Goal: Task Accomplishment & Management: Manage account settings

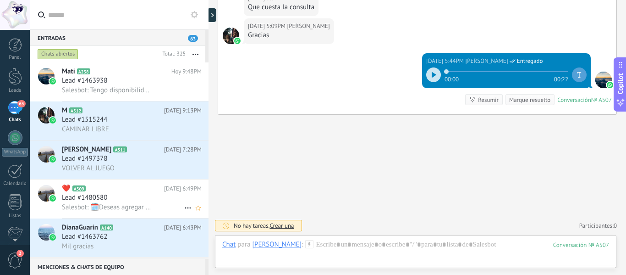
scroll to position [9, 0]
click at [135, 202] on div "Lead #1480580" at bounding box center [132, 197] width 140 height 9
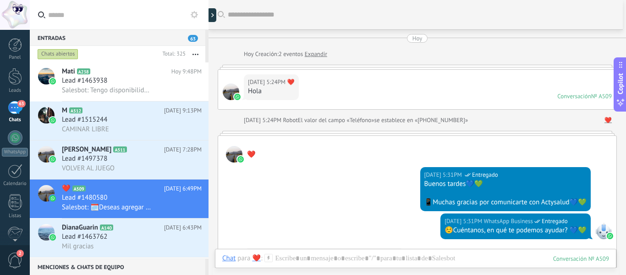
click at [260, 17] on div "Buscar" at bounding box center [416, 14] width 414 height 29
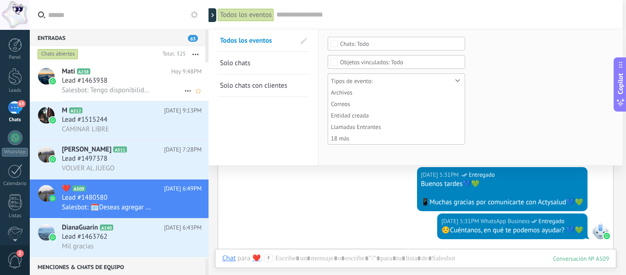
click at [150, 85] on div "Lead #1463938" at bounding box center [132, 80] width 140 height 9
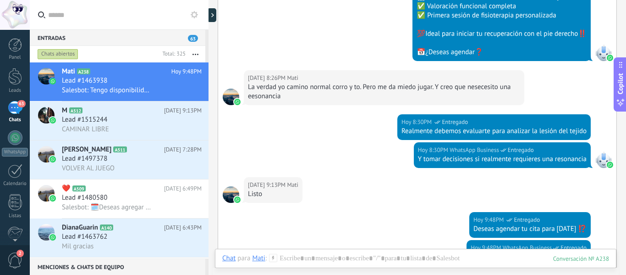
scroll to position [671, 0]
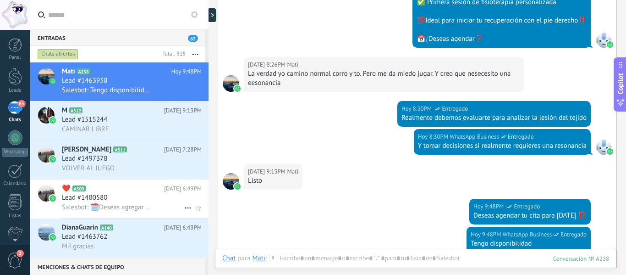
click at [139, 204] on span "Salesbot: 🗓️Deseas agregar tu cita❓" at bounding box center [106, 207] width 89 height 9
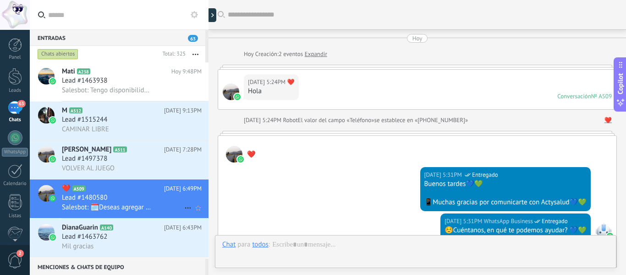
scroll to position [419, 0]
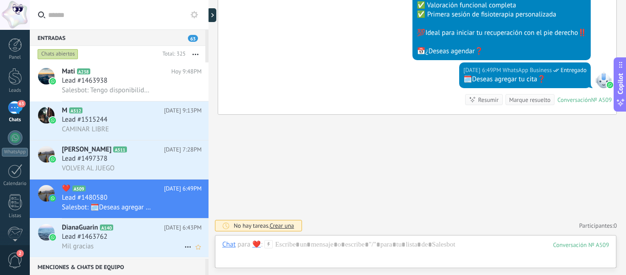
click at [159, 242] on div "Mil gracias" at bounding box center [132, 246] width 140 height 10
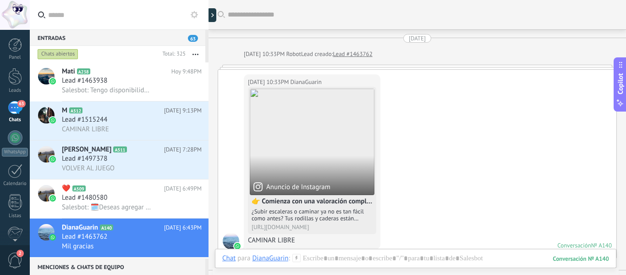
scroll to position [1852, 0]
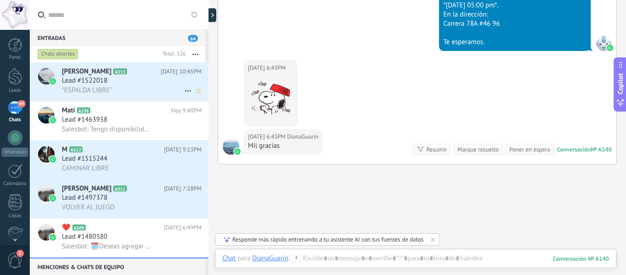
click at [133, 83] on div "Lead #1522018" at bounding box center [132, 80] width 140 height 9
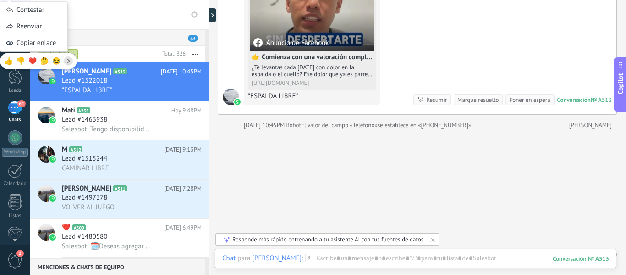
scroll to position [145, 0]
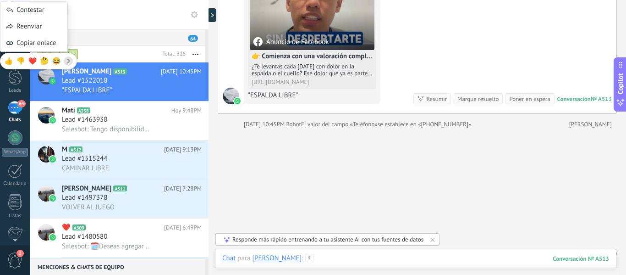
click at [314, 255] on div at bounding box center [415, 268] width 387 height 28
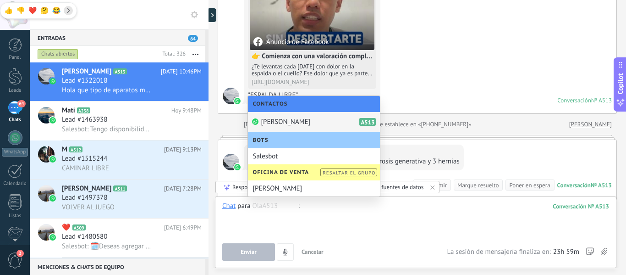
click at [357, 221] on div at bounding box center [415, 218] width 387 height 35
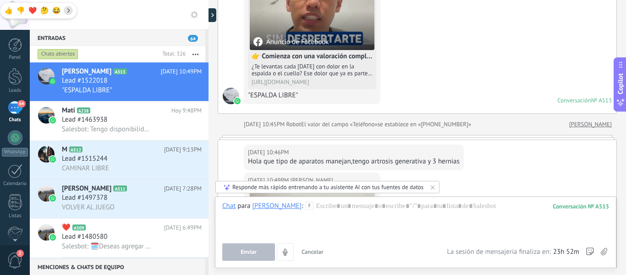
scroll to position [324, 0]
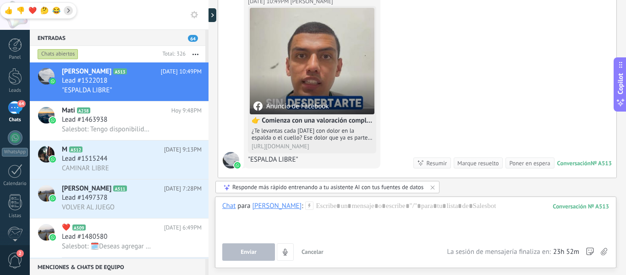
click at [618, 190] on div "Buscar Carga más [DATE] [DATE] Creación: 2 eventos Expandir [DATE] 10:45PM Ola …" at bounding box center [418, 7] width 418 height 662
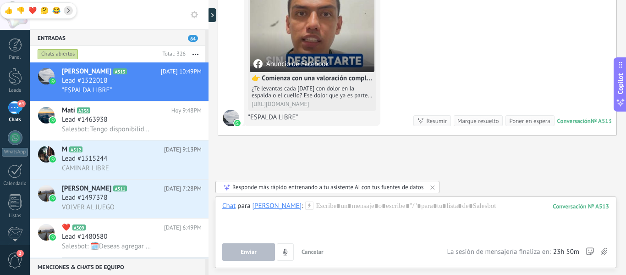
scroll to position [368, 0]
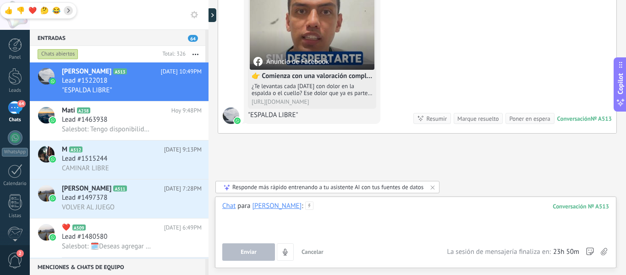
click at [355, 215] on div at bounding box center [415, 218] width 387 height 35
click at [142, 117] on div "Lead #1463938" at bounding box center [132, 119] width 140 height 9
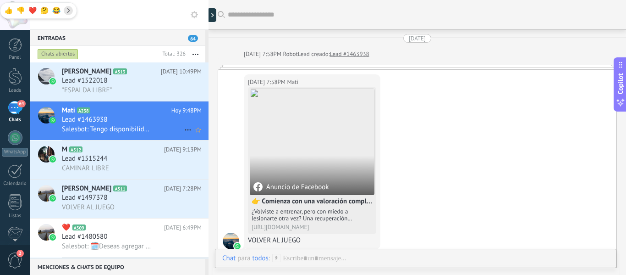
scroll to position [795, 0]
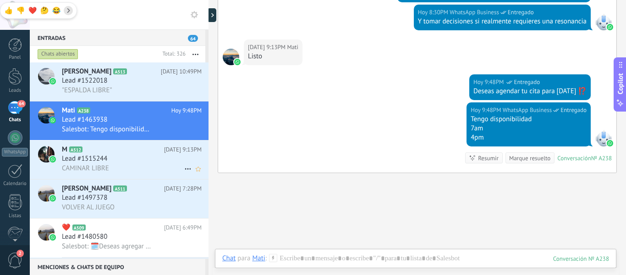
click at [130, 164] on div "CAMINAR LIBRE" at bounding box center [132, 168] width 140 height 10
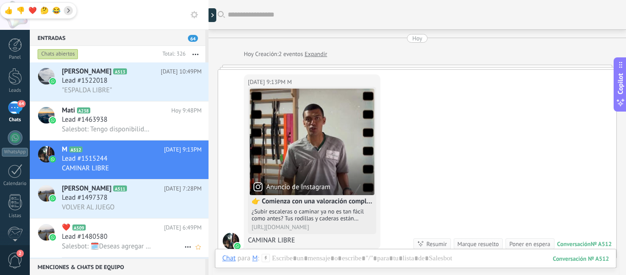
scroll to position [24, 0]
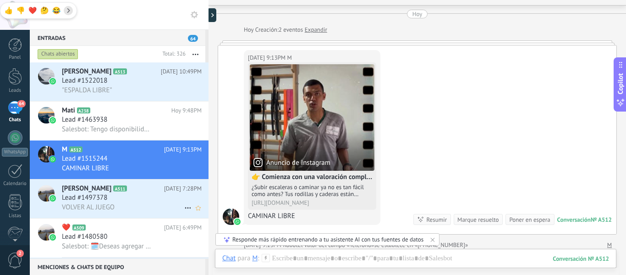
click at [122, 199] on div "Lead #1497378" at bounding box center [132, 197] width 140 height 9
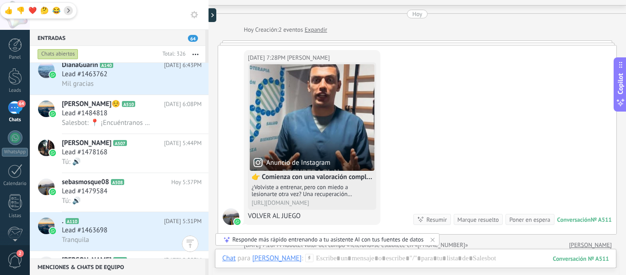
scroll to position [202, 0]
click at [141, 116] on div "Lead #1484818" at bounding box center [132, 112] width 140 height 9
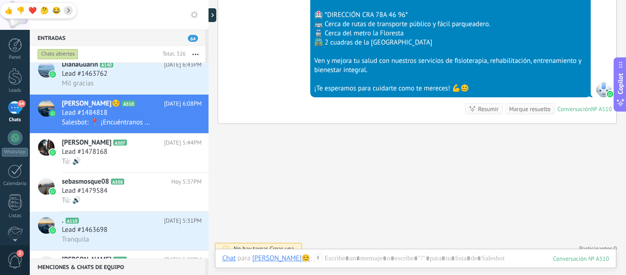
scroll to position [448, 0]
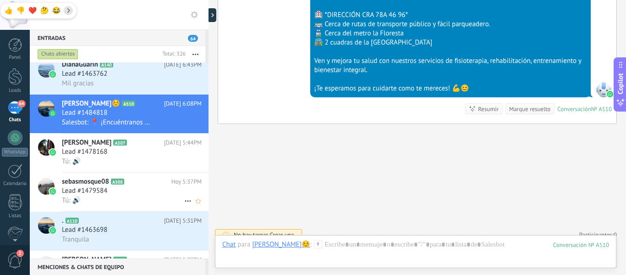
click at [167, 200] on div "Tú: 🔊" at bounding box center [132, 200] width 140 height 10
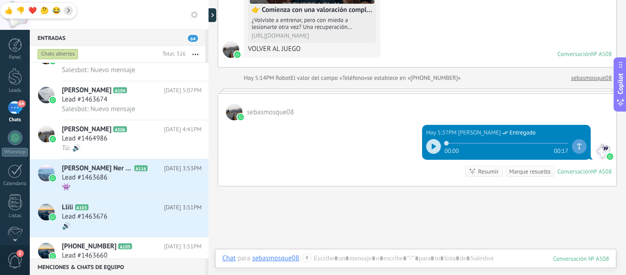
scroll to position [480, 0]
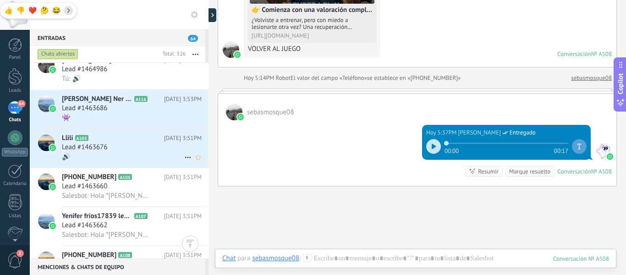
click at [155, 147] on div "Lead #1463676" at bounding box center [132, 147] width 140 height 9
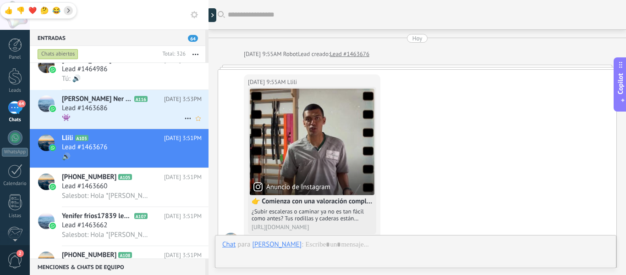
scroll to position [280, 0]
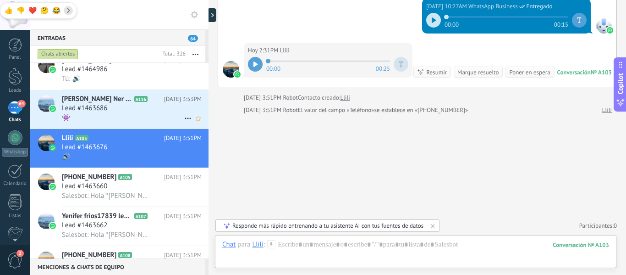
click at [150, 106] on div "Lead #1463686" at bounding box center [132, 108] width 140 height 9
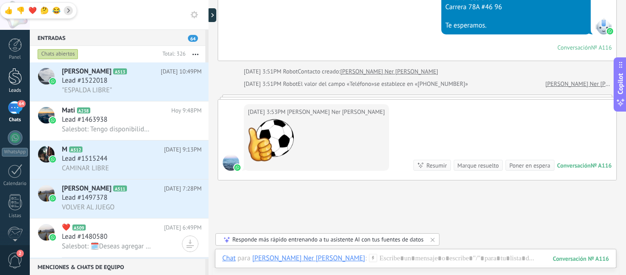
click at [15, 75] on div at bounding box center [15, 76] width 14 height 17
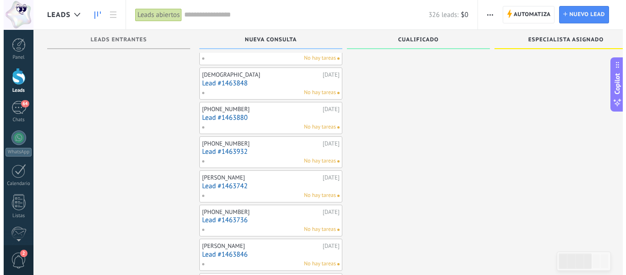
scroll to position [910, 0]
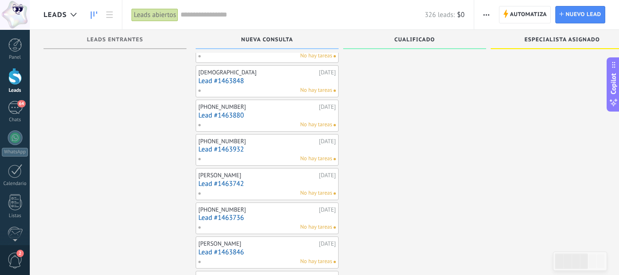
click at [270, 183] on link "Lead #1463742" at bounding box center [268, 184] width 138 height 8
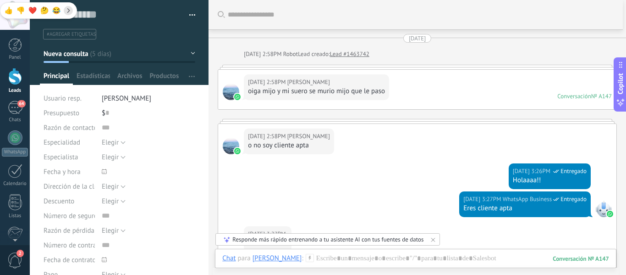
click at [17, 76] on div at bounding box center [15, 76] width 14 height 17
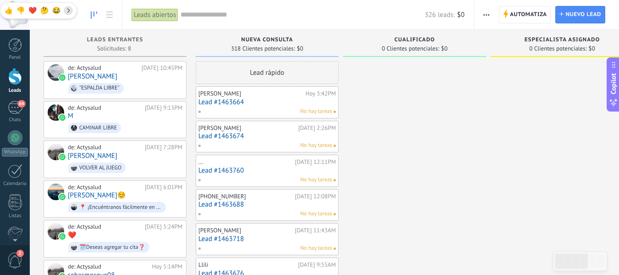
click at [277, 140] on div "[PERSON_NAME][DATE] 2:26PM Lead #1463674 No hay tareas" at bounding box center [268, 136] width 138 height 27
click at [235, 127] on div "[PERSON_NAME]" at bounding box center [248, 127] width 98 height 7
click at [250, 136] on link "Lead #1463674" at bounding box center [268, 136] width 138 height 8
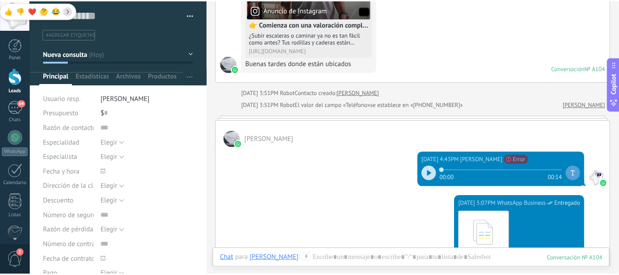
scroll to position [181, 0]
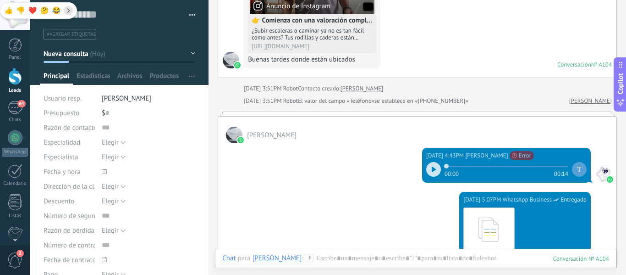
click at [11, 79] on div at bounding box center [15, 76] width 14 height 17
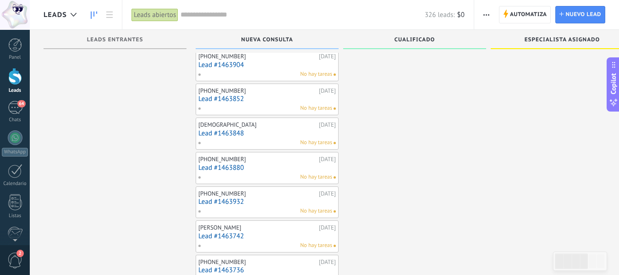
scroll to position [861, 0]
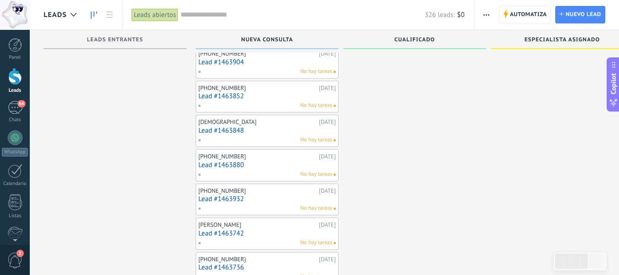
click at [274, 229] on link "Lead #1463742" at bounding box center [268, 233] width 138 height 8
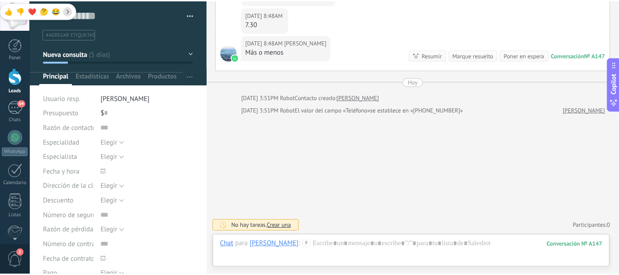
scroll to position [14, 0]
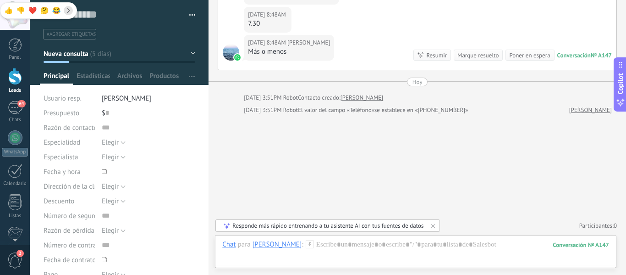
click at [18, 81] on div at bounding box center [15, 76] width 14 height 17
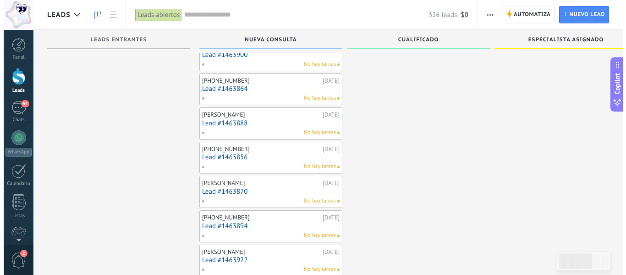
scroll to position [1542, 0]
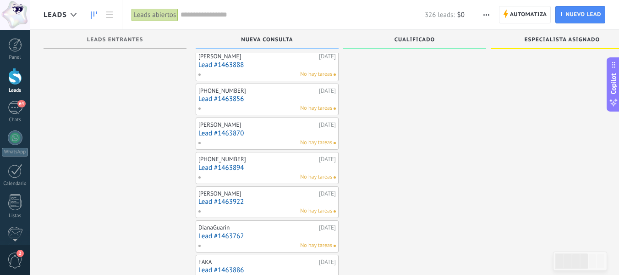
click at [274, 268] on link "Lead #1463886" at bounding box center [268, 270] width 138 height 8
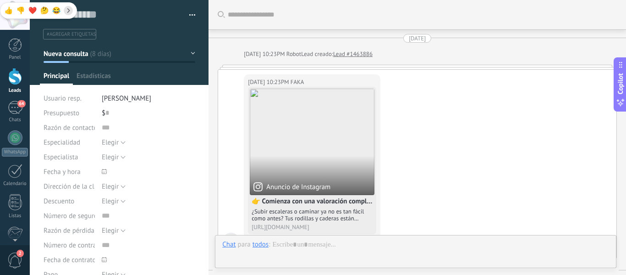
type textarea "**********"
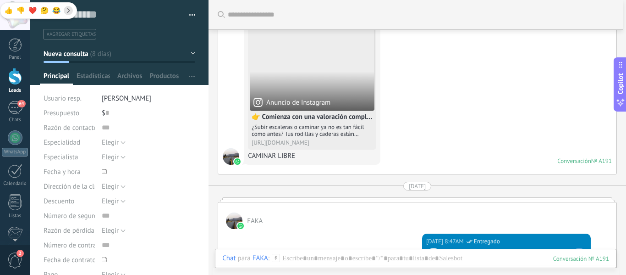
scroll to position [69, 0]
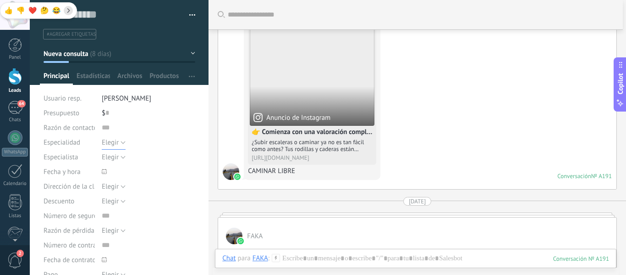
click at [117, 142] on span "Elegir" at bounding box center [110, 142] width 17 height 9
click at [117, 142] on span "Elegir" at bounding box center [140, 142] width 96 height 9
click at [105, 172] on icon at bounding box center [104, 171] width 5 height 5
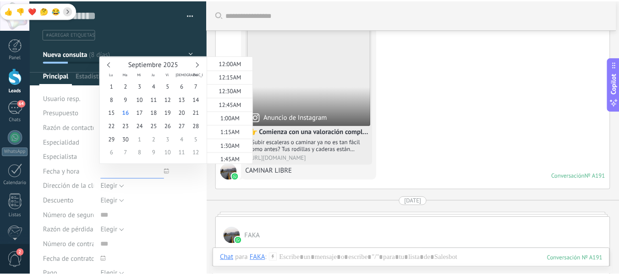
scroll to position [1213, 0]
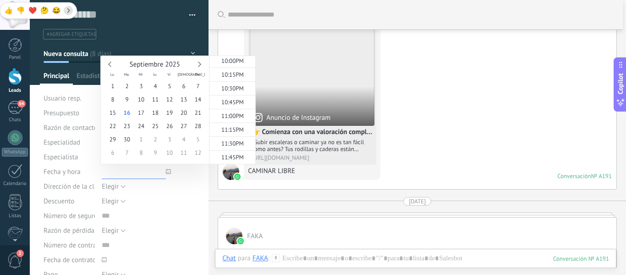
click at [105, 172] on input "text" at bounding box center [134, 171] width 64 height 15
click at [173, 212] on input "text" at bounding box center [149, 215] width 94 height 15
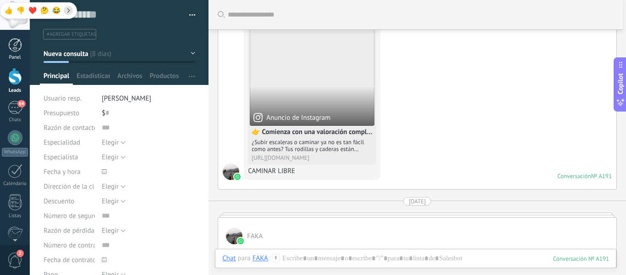
click at [13, 51] on div at bounding box center [15, 45] width 14 height 14
